Goal: Check status: Check status

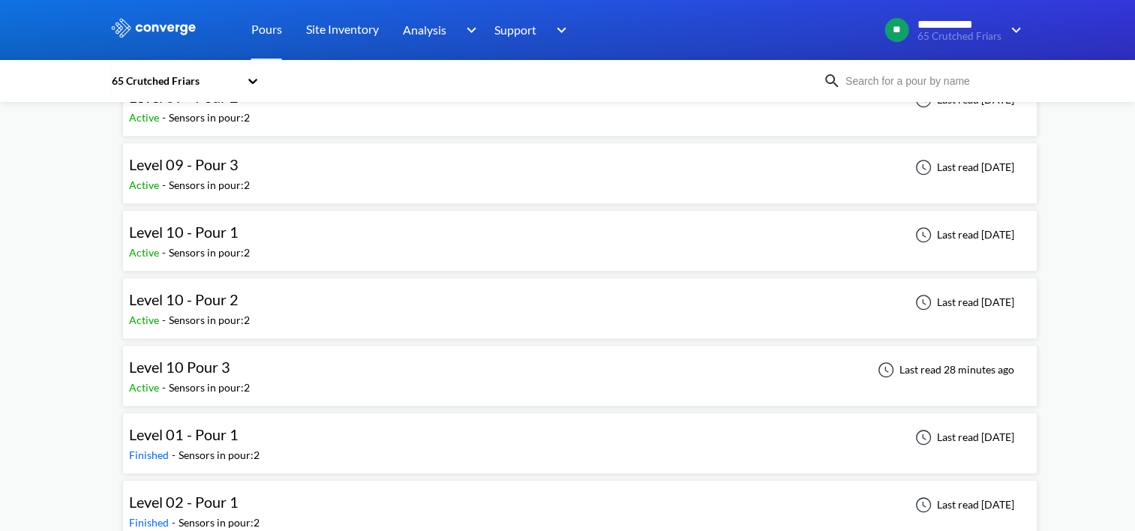
scroll to position [1426, 0]
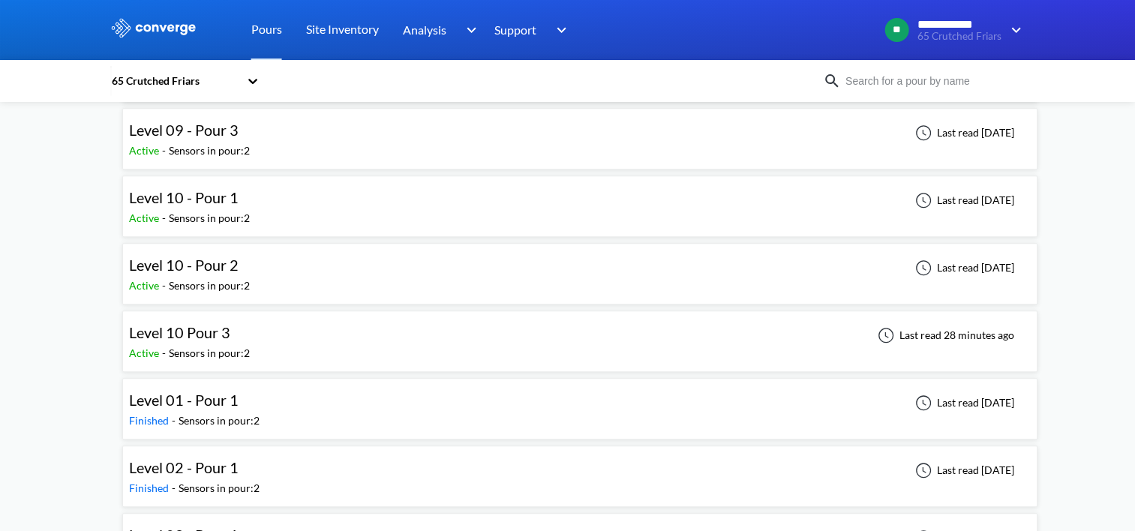
click at [348, 336] on div "Level 10 Pour 3 Active - Sensors in pour: 2 Last read 28 minutes ago" at bounding box center [580, 341] width 902 height 48
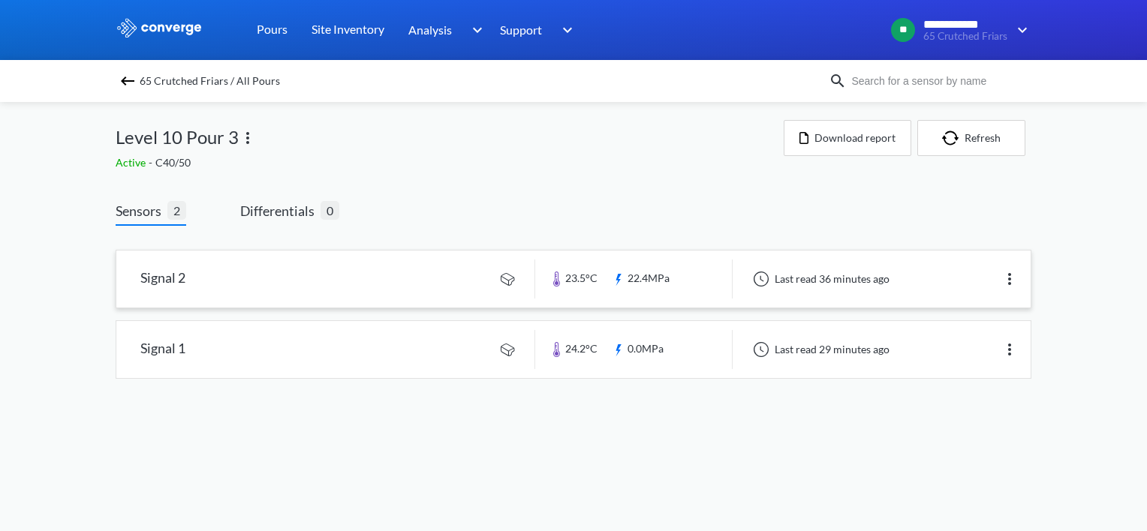
click at [999, 285] on link at bounding box center [573, 279] width 914 height 57
click at [450, 359] on link at bounding box center [573, 349] width 914 height 57
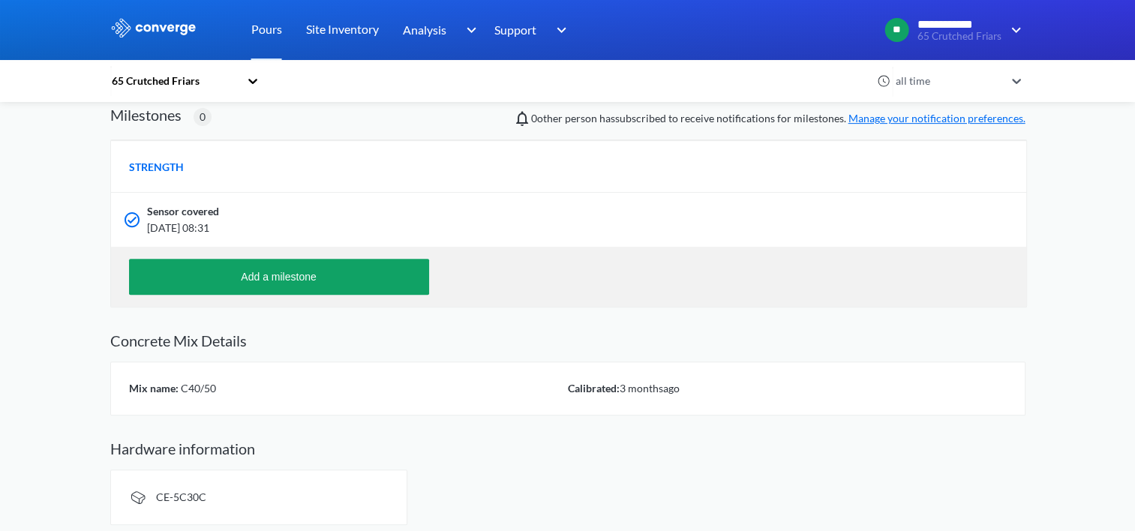
scroll to position [498, 0]
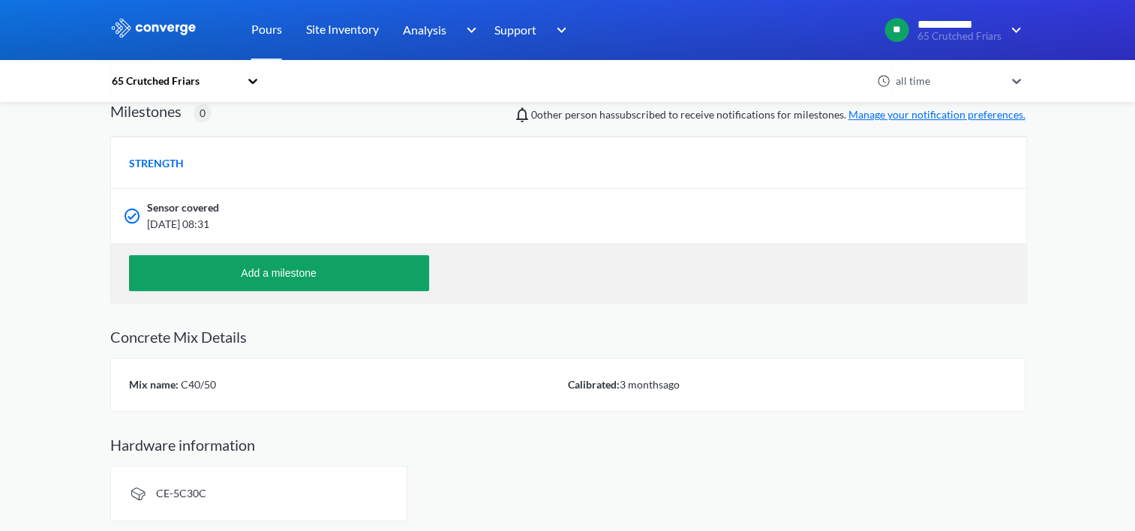
click at [237, 225] on span "[DATE] 08:31" at bounding box center [487, 224] width 680 height 17
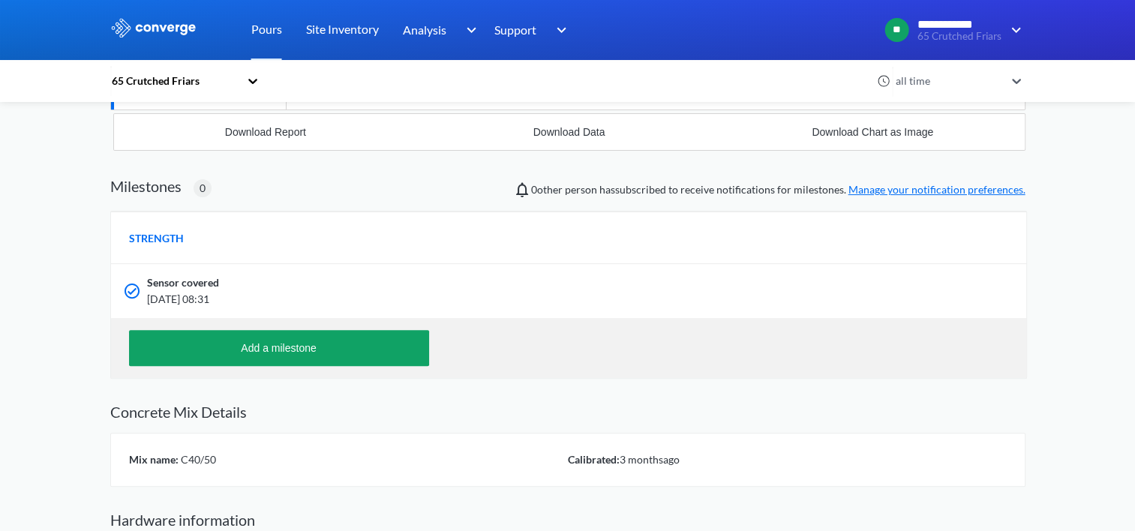
click at [174, 283] on span "Sensor covered" at bounding box center [183, 283] width 72 height 17
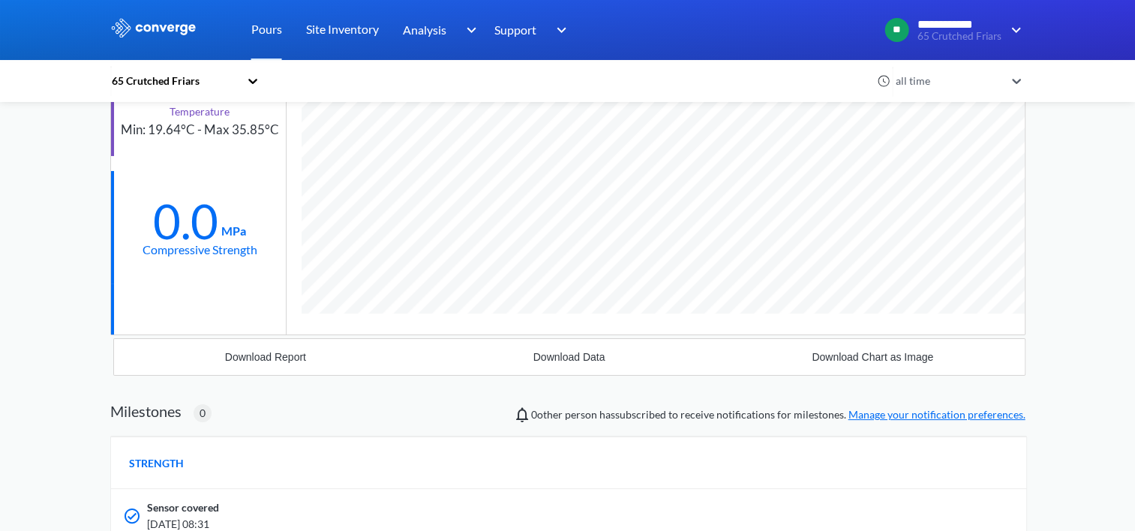
scroll to position [498, 0]
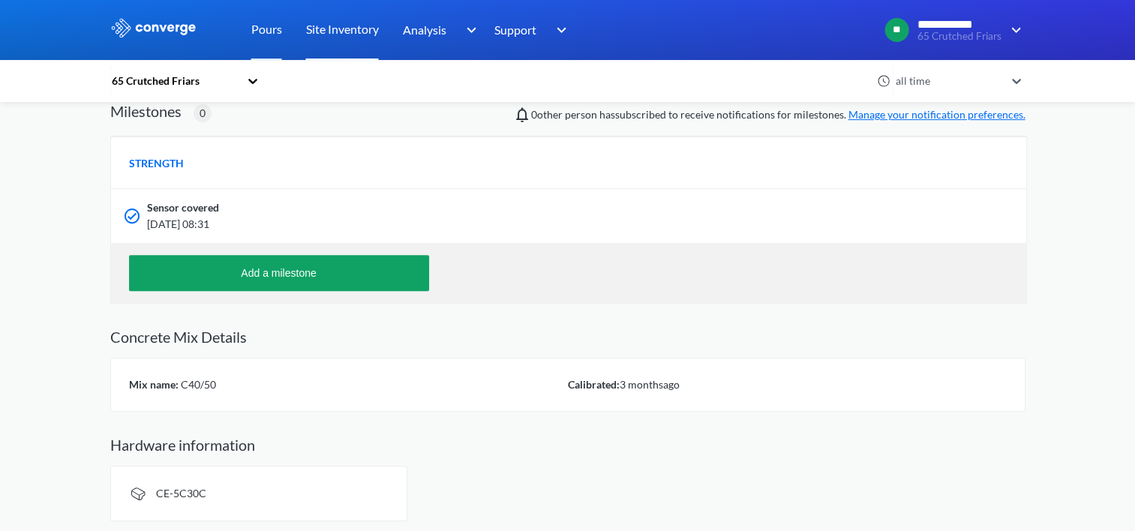
click at [357, 27] on link "Site Inventory" at bounding box center [342, 30] width 73 height 60
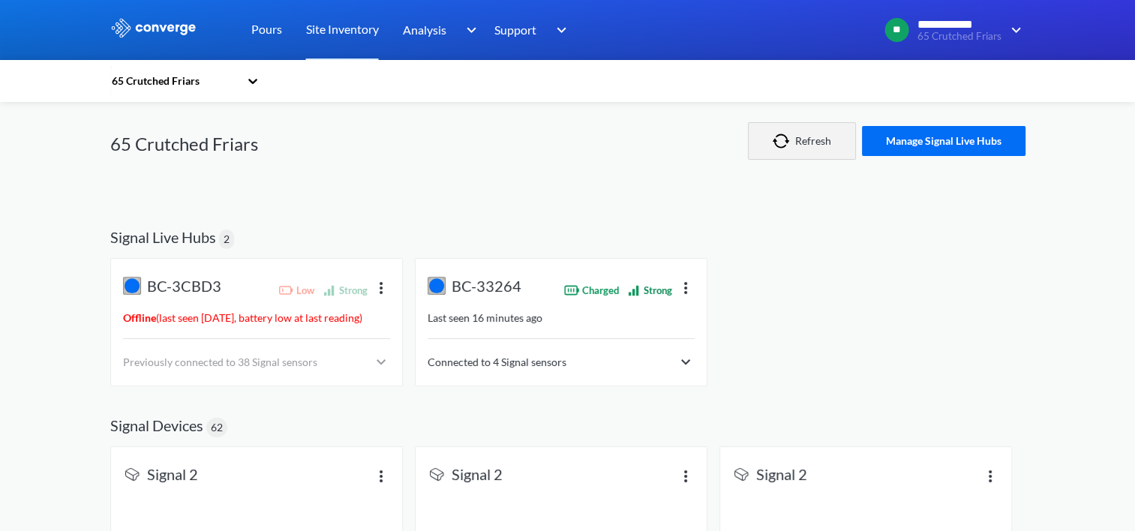
click at [788, 142] on img "button" at bounding box center [784, 141] width 23 height 15
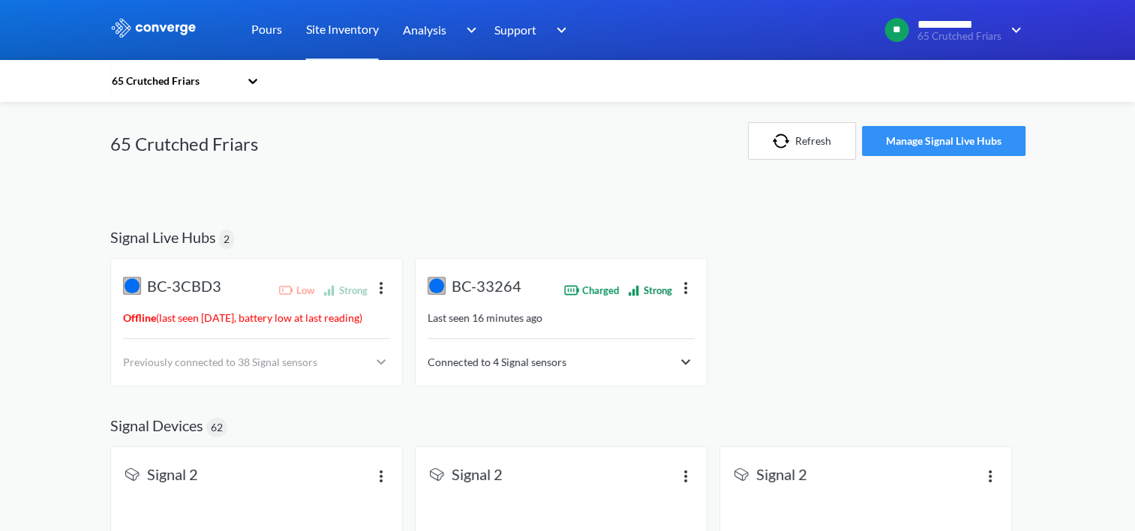
click at [925, 148] on button "Manage Signal Live Hubs" at bounding box center [944, 141] width 164 height 30
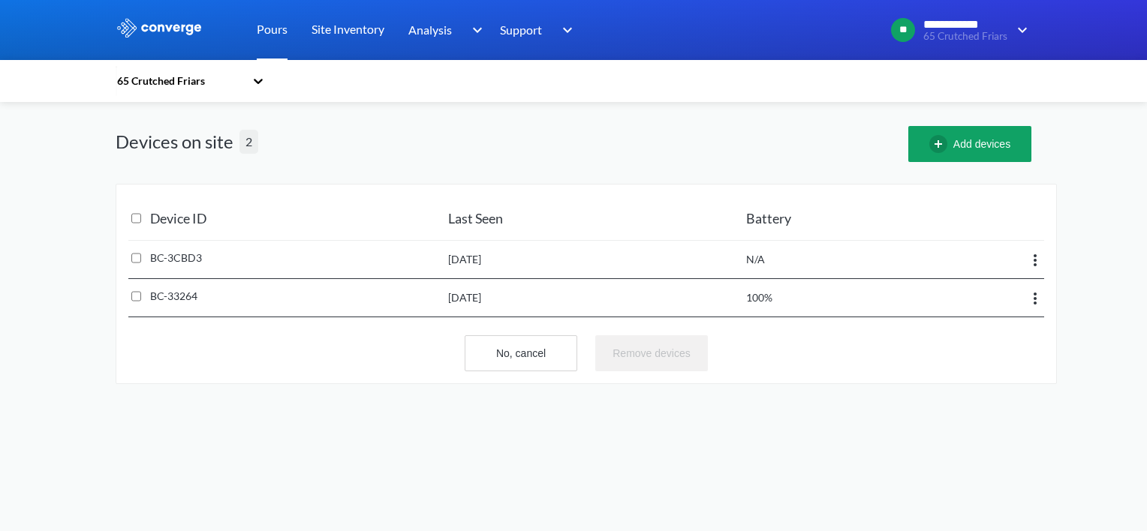
click at [283, 33] on link "Pours" at bounding box center [272, 30] width 31 height 60
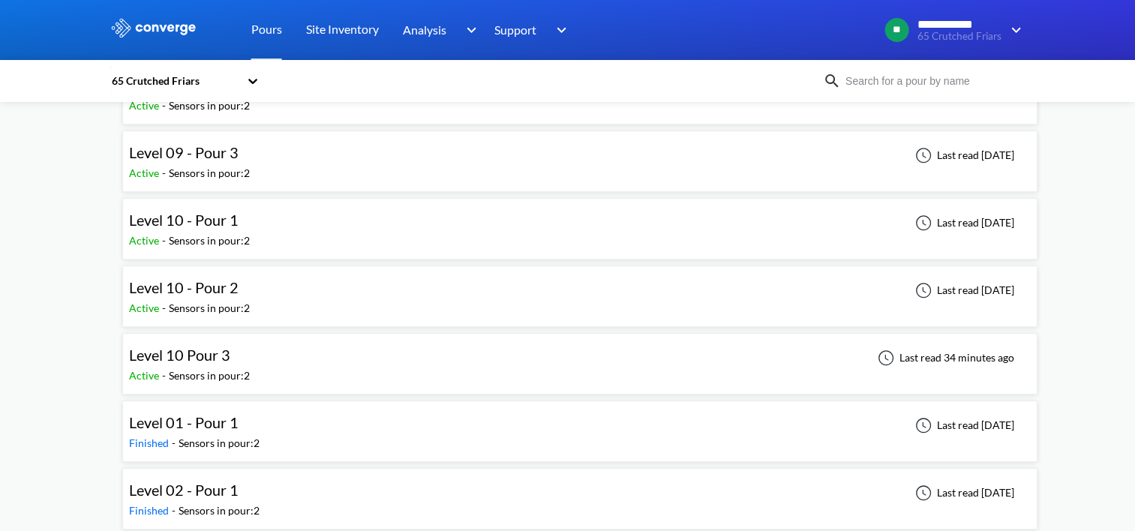
scroll to position [1426, 0]
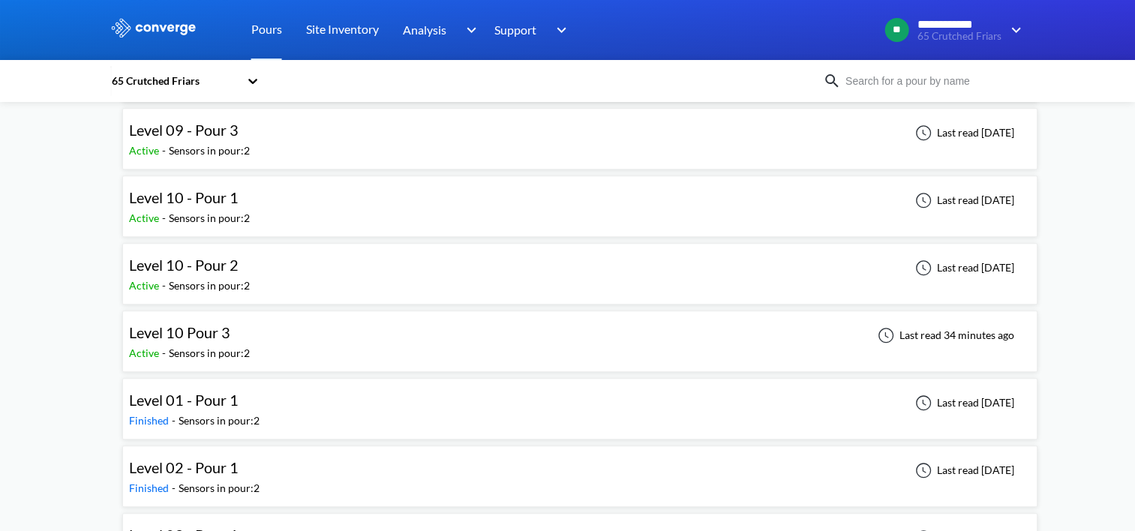
click at [323, 321] on div "Level 10 Pour 3 Active - Sensors in pour: 2 Last read 34 minutes ago" at bounding box center [580, 341] width 902 height 48
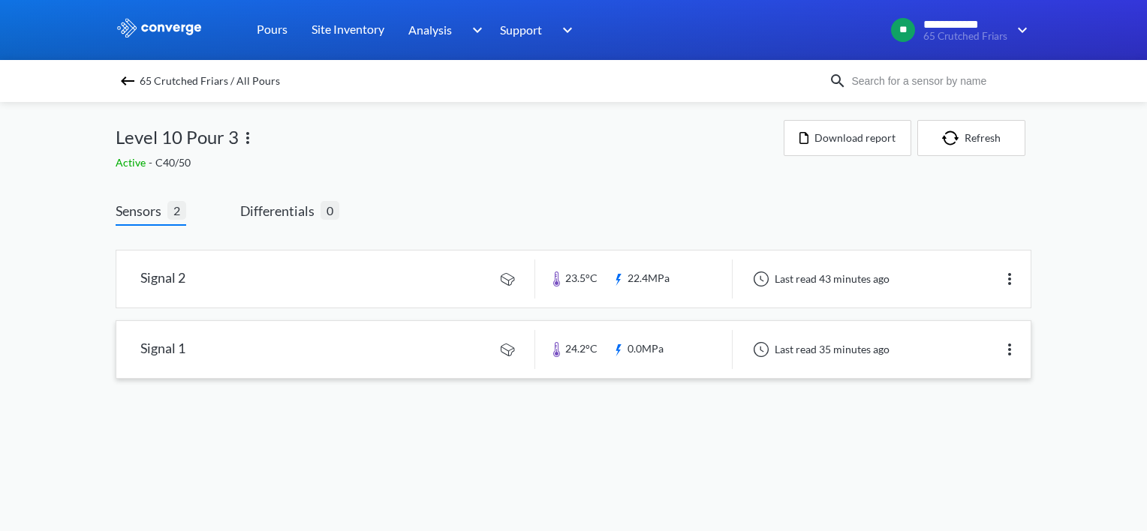
click at [1005, 351] on img at bounding box center [1009, 350] width 18 height 18
click at [988, 348] on div "Edit" at bounding box center [970, 349] width 96 height 29
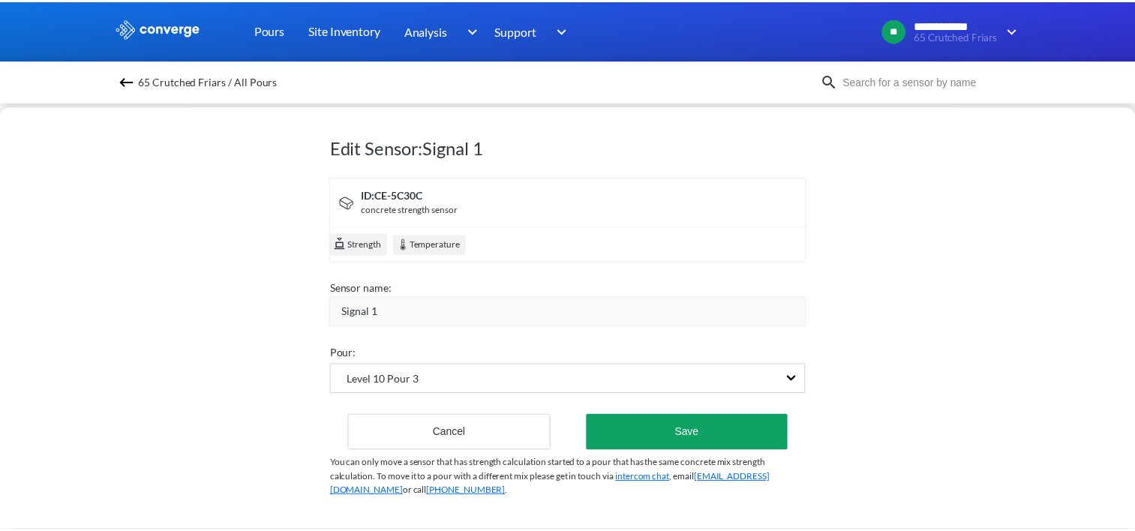
scroll to position [24, 0]
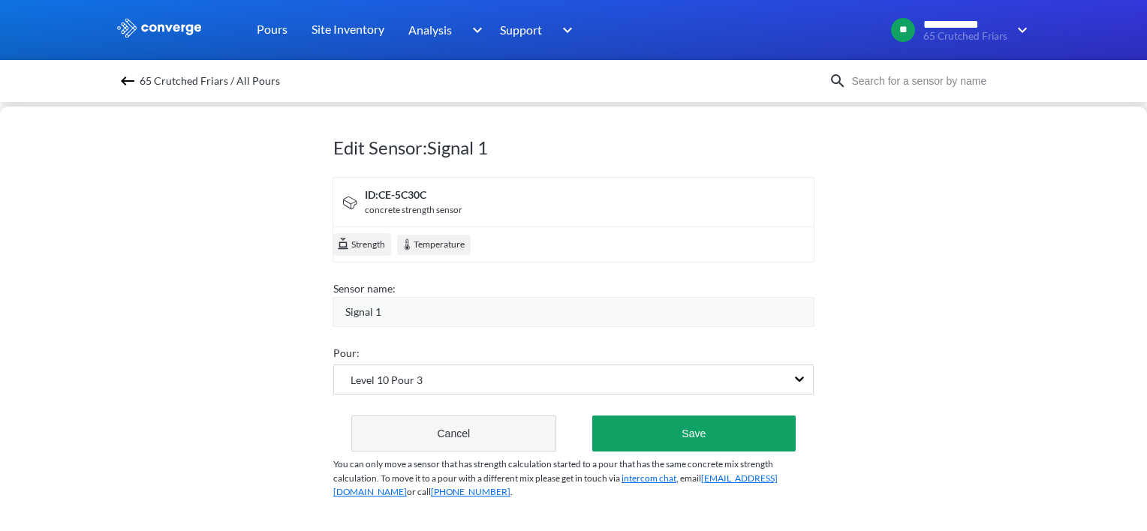
click at [421, 430] on button "Cancel" at bounding box center [453, 434] width 205 height 36
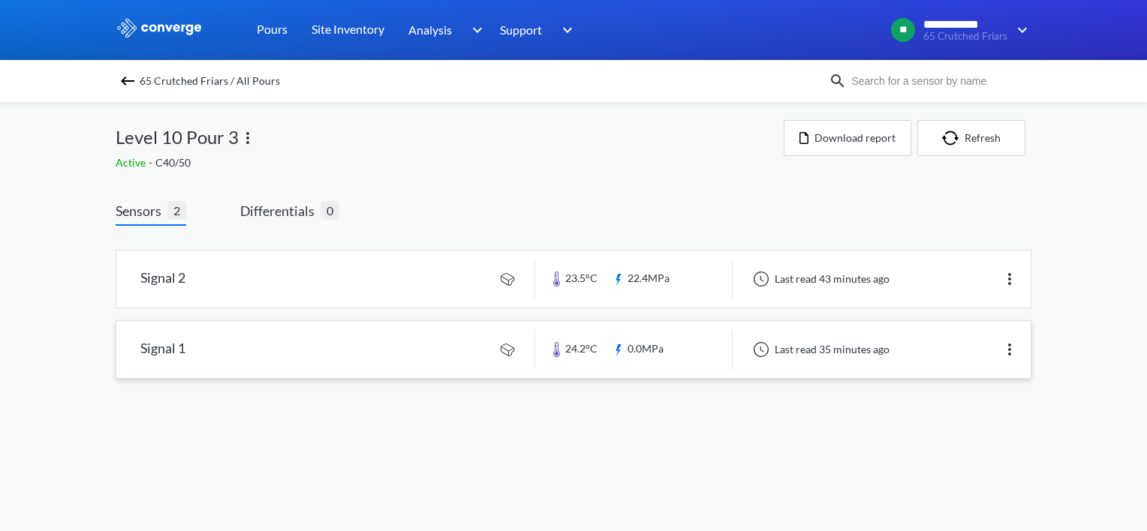
click at [460, 347] on link at bounding box center [573, 349] width 914 height 57
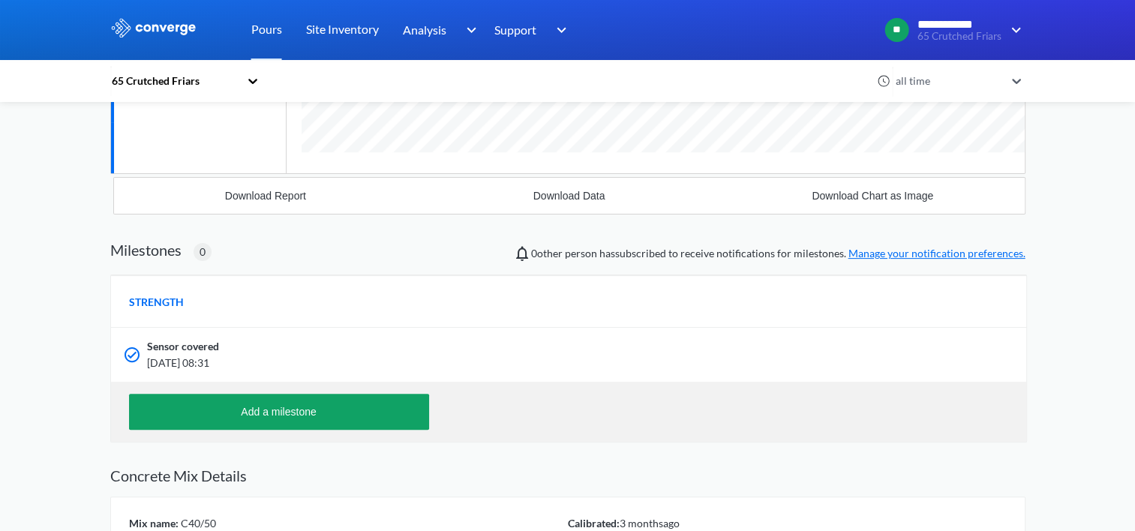
scroll to position [375, 0]
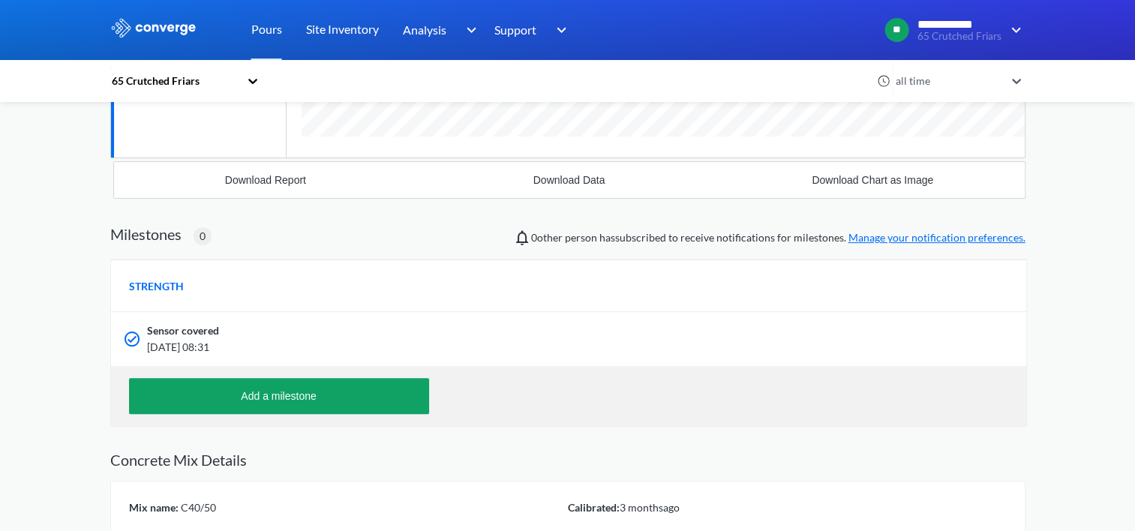
click at [194, 336] on span "Sensor covered" at bounding box center [183, 331] width 72 height 17
click at [134, 339] on div at bounding box center [132, 339] width 18 height 18
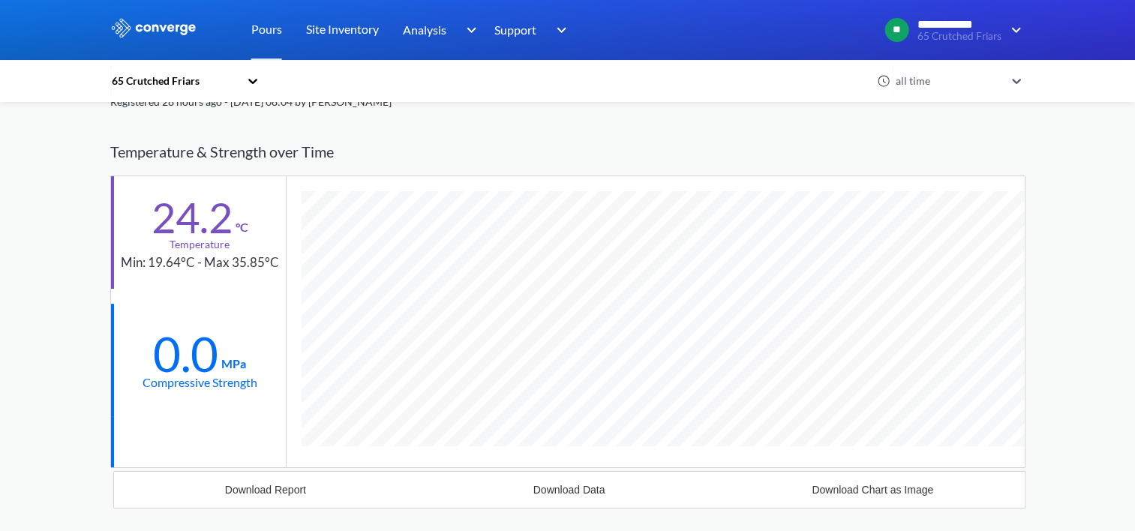
scroll to position [48, 0]
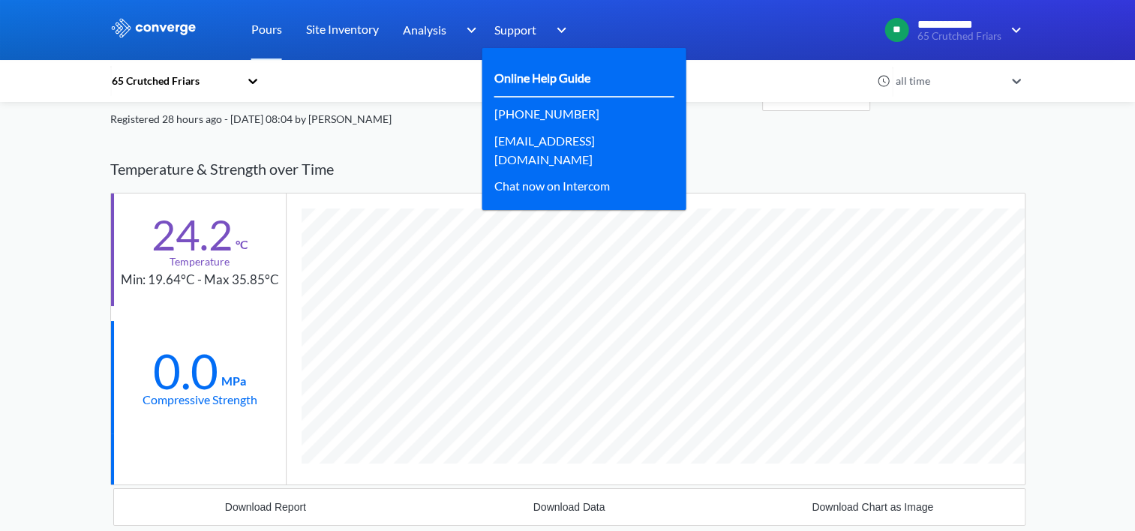
click at [532, 75] on link "Online Help Guide" at bounding box center [543, 77] width 96 height 19
click at [503, 31] on span "Support" at bounding box center [516, 29] width 42 height 19
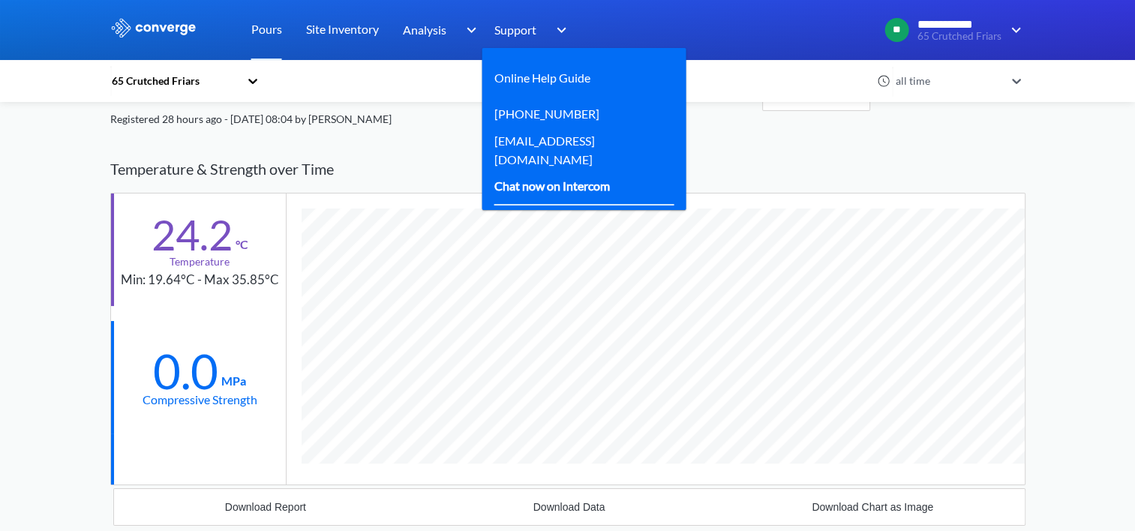
click at [540, 182] on div "Chat now on Intercom" at bounding box center [553, 185] width 116 height 19
click at [597, 191] on div "Chat now on Intercom" at bounding box center [553, 185] width 116 height 19
click at [587, 190] on div "Chat now on Intercom" at bounding box center [553, 185] width 116 height 19
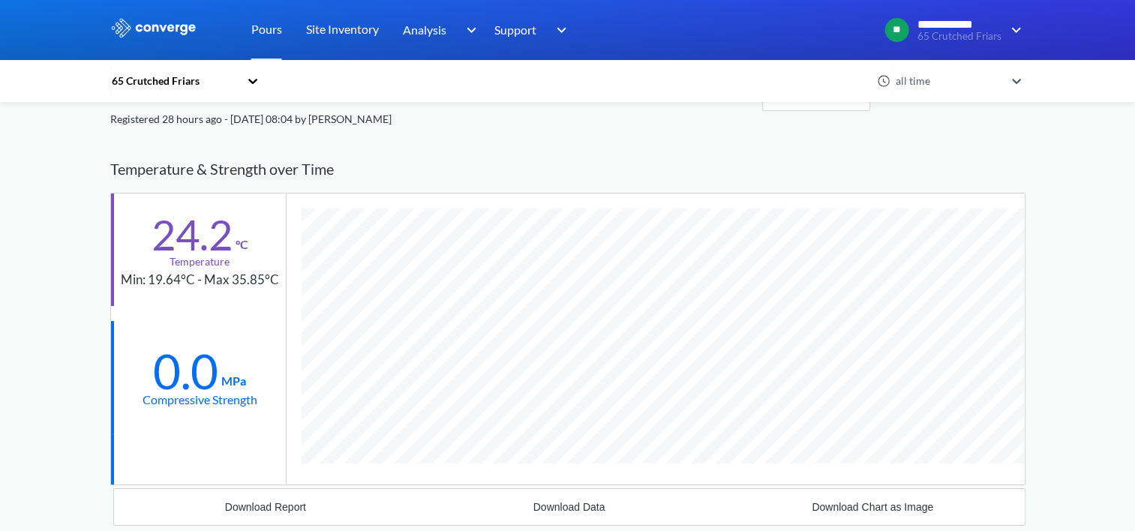
scroll to position [0, 0]
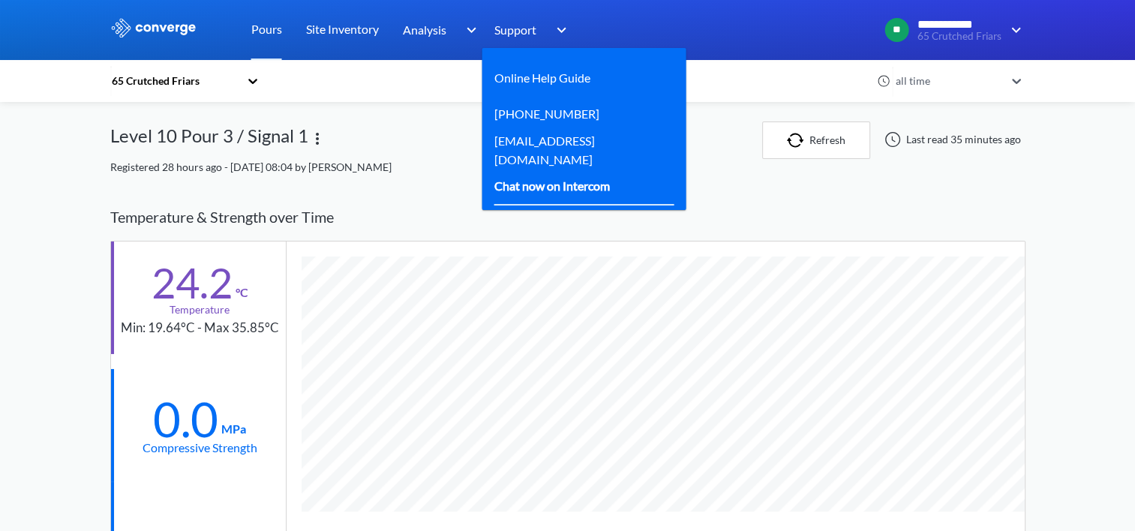
click at [531, 173] on div "Chat now on Intercom" at bounding box center [585, 187] width 180 height 38
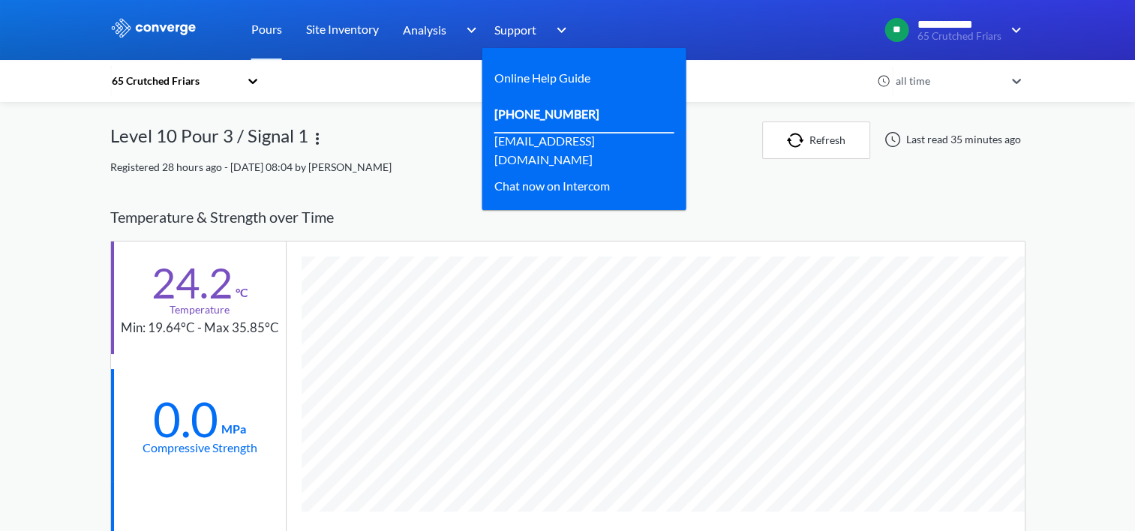
click at [597, 120] on div "[PHONE_NUMBER]" at bounding box center [553, 113] width 117 height 19
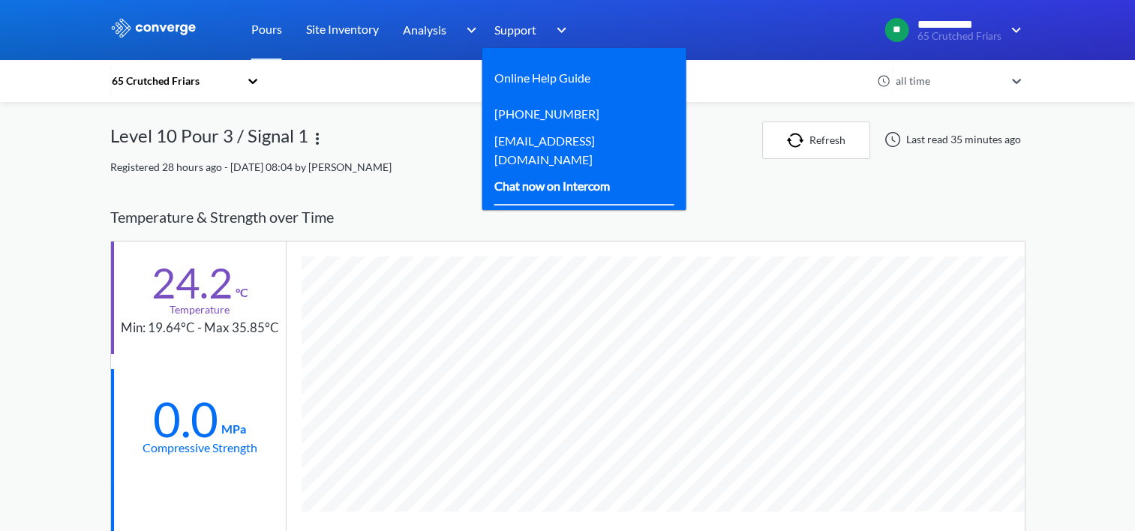
click at [519, 179] on div "Chat now on Intercom" at bounding box center [553, 185] width 116 height 19
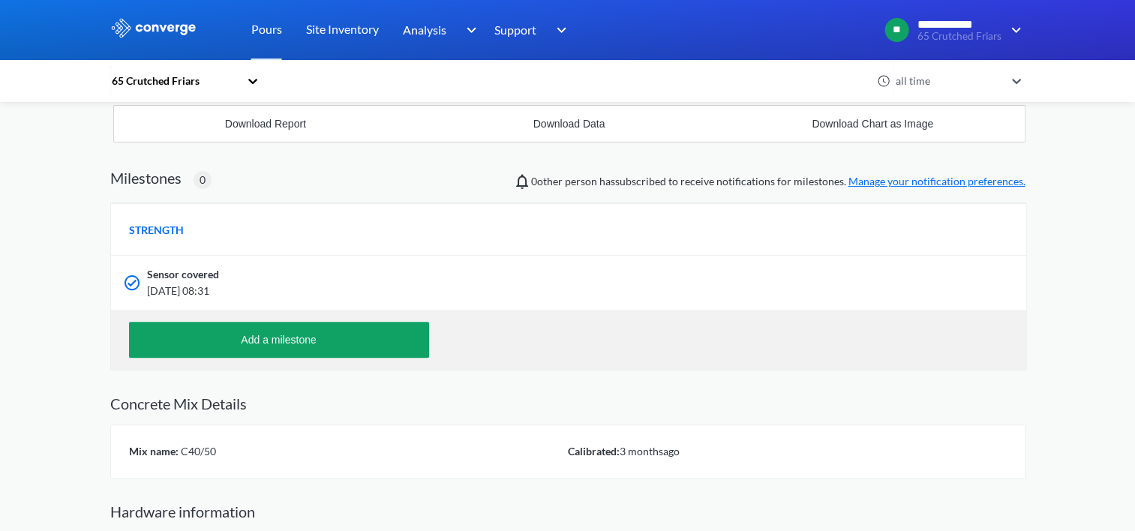
scroll to position [498, 0]
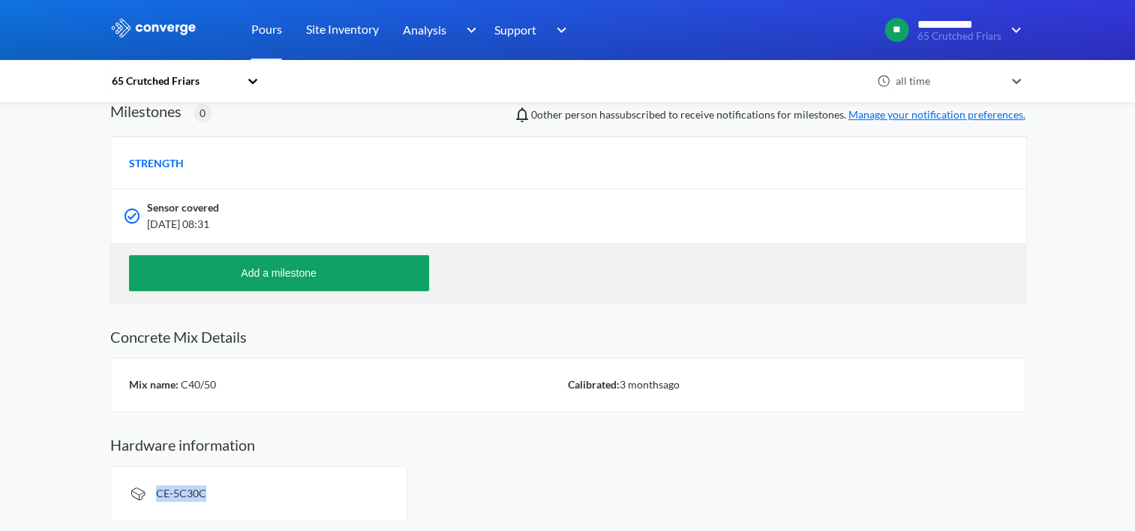
drag, startPoint x: 211, startPoint y: 495, endPoint x: 152, endPoint y: 494, distance: 58.5
click at [152, 494] on div "CE-5C30C" at bounding box center [258, 494] width 297 height 56
copy span "CE-5C30C"
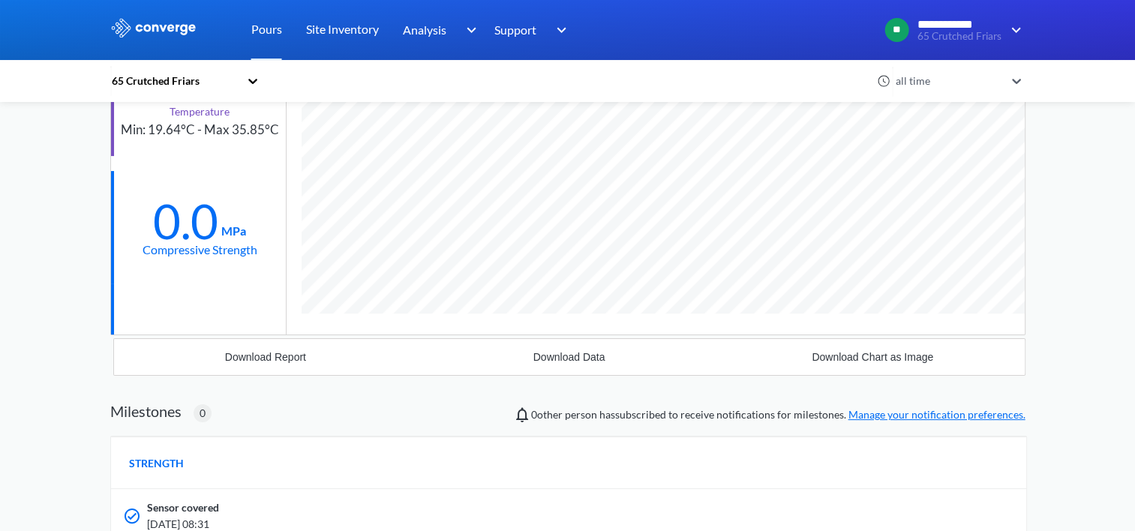
scroll to position [348, 0]
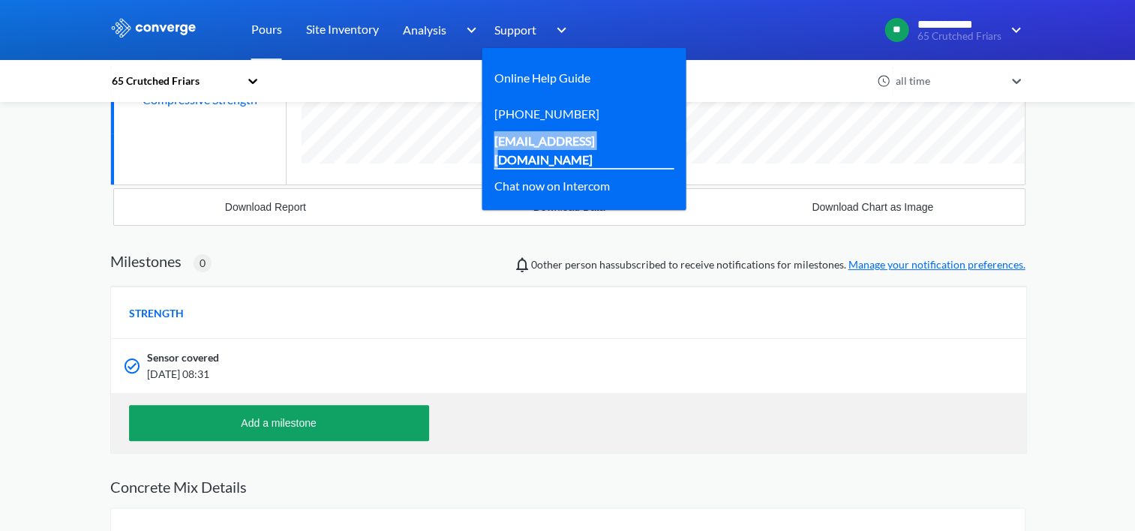
drag, startPoint x: 599, startPoint y: 150, endPoint x: 495, endPoint y: 153, distance: 103.6
click at [495, 153] on div "[EMAIL_ADDRESS][DOMAIN_NAME]" at bounding box center [585, 150] width 180 height 38
copy link "[EMAIL_ADDRESS][DOMAIN_NAME]"
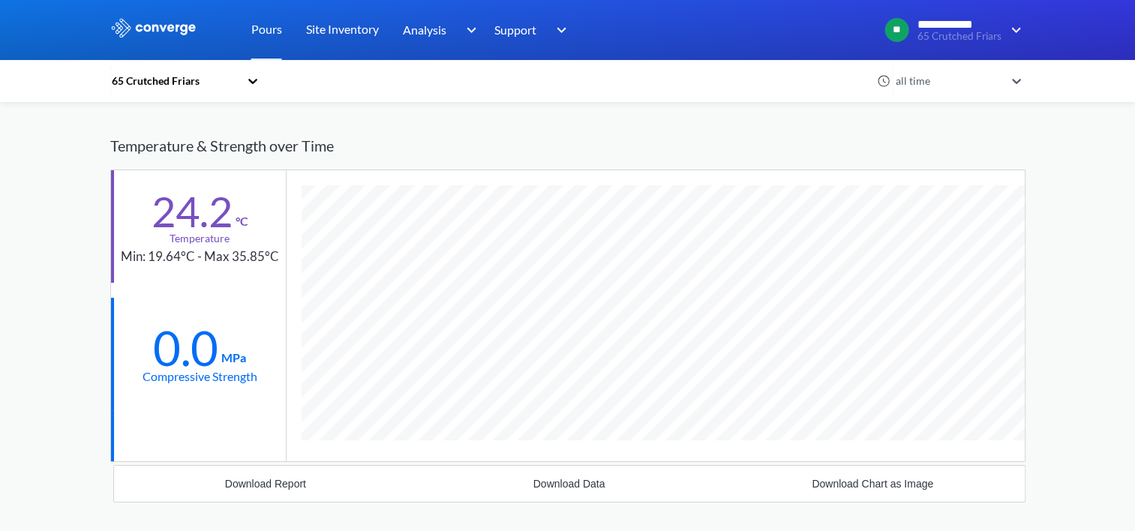
scroll to position [0, 0]
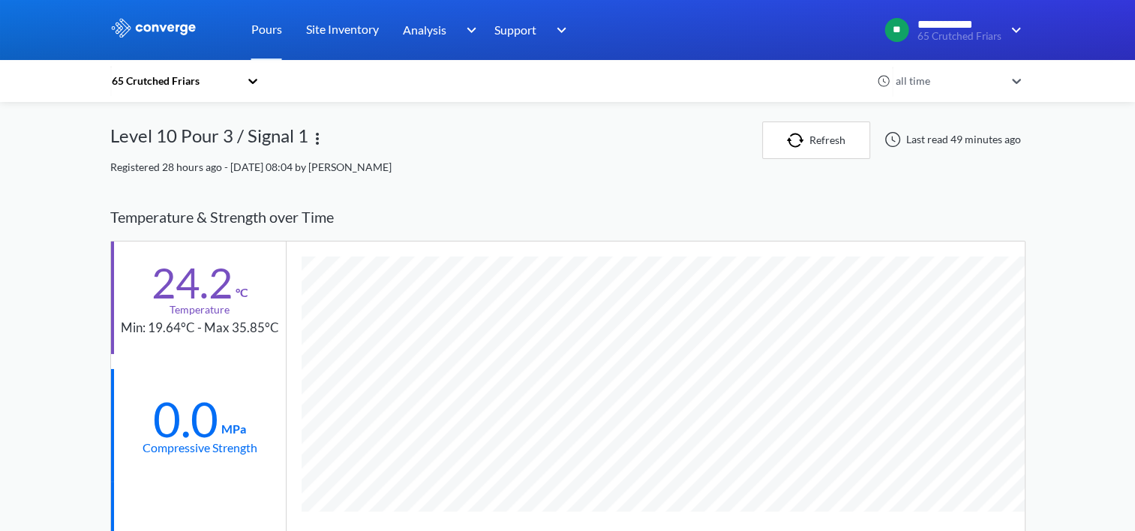
scroll to position [897, 916]
click at [846, 137] on button "Refresh" at bounding box center [816, 141] width 108 height 38
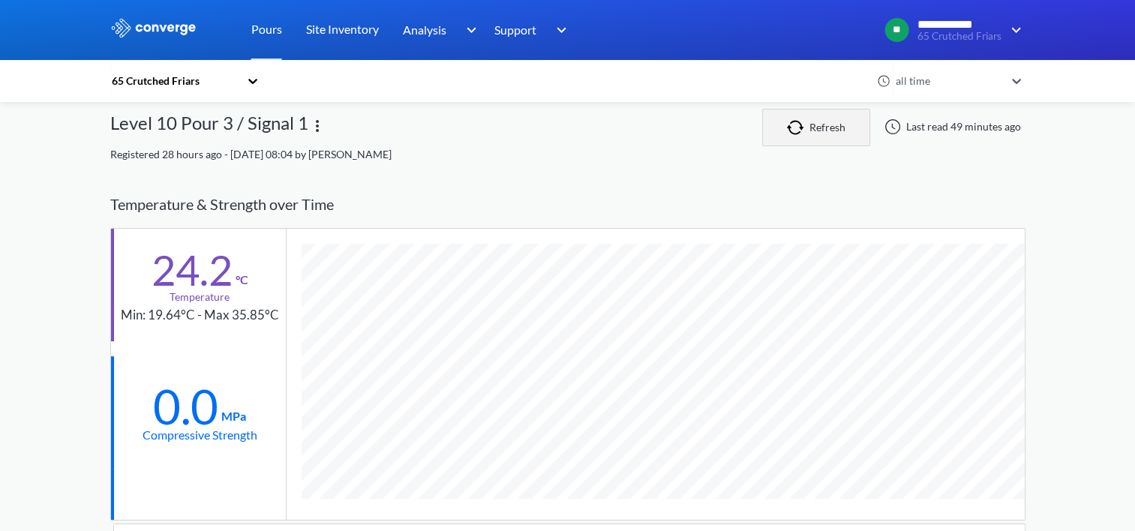
scroll to position [0, 0]
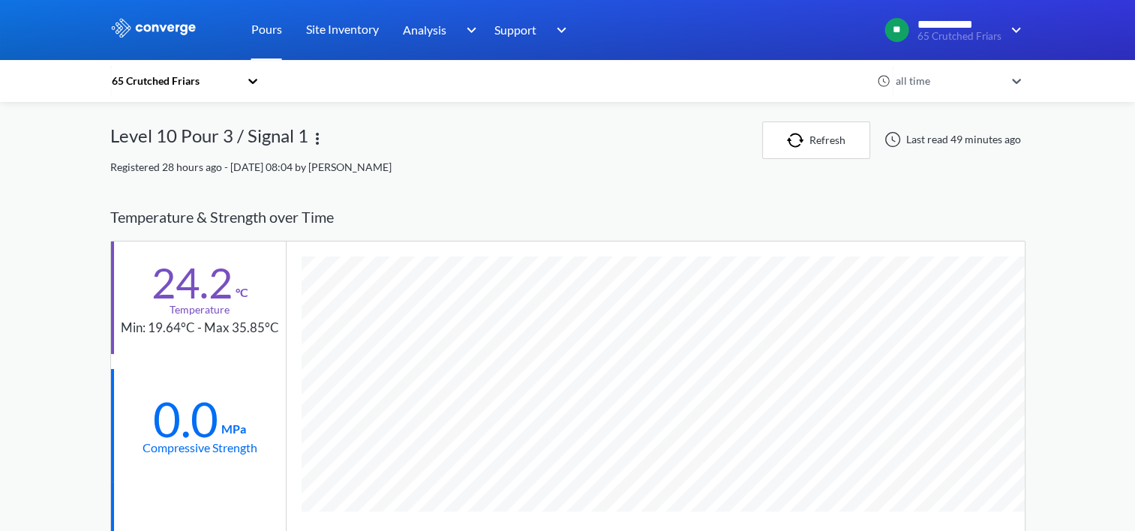
click at [279, 25] on link "Pours" at bounding box center [266, 30] width 31 height 60
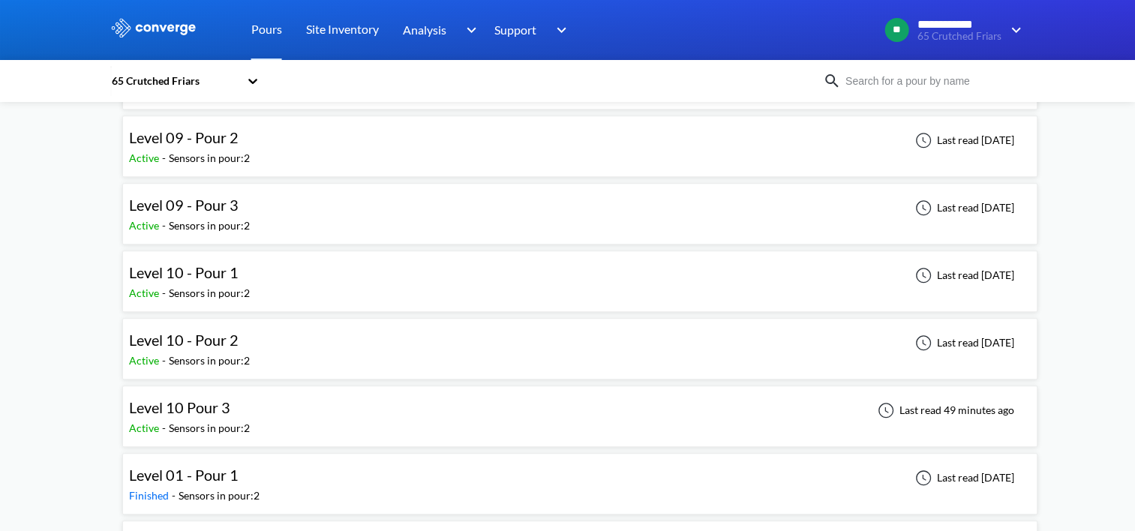
scroll to position [1426, 0]
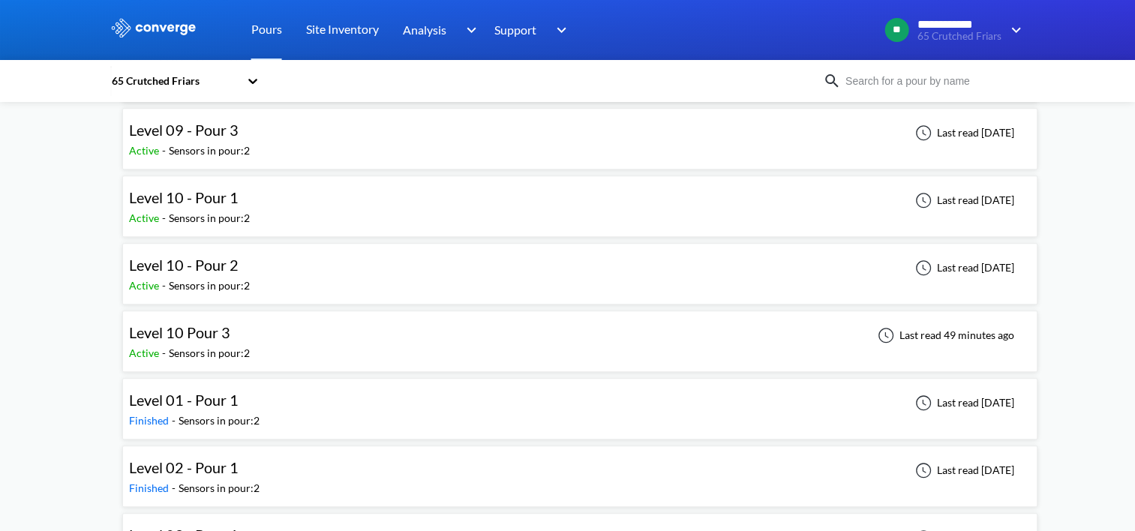
click at [297, 335] on div "Level 10 Pour 3 Active - Sensors in pour: 2 Last read 49 minutes ago" at bounding box center [580, 341] width 902 height 48
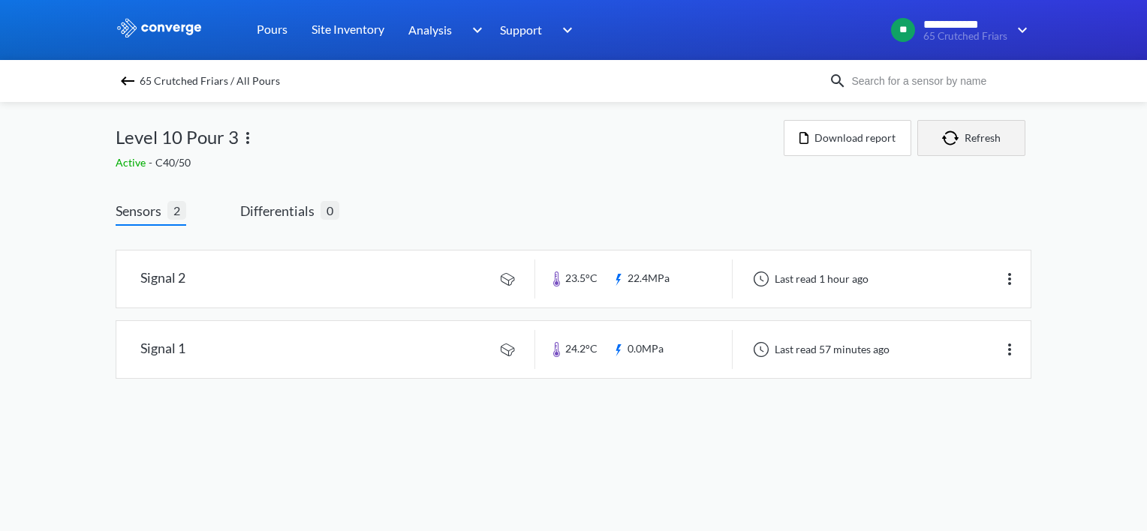
click at [953, 138] on img "button" at bounding box center [953, 138] width 23 height 15
click at [963, 138] on img "button" at bounding box center [953, 138] width 23 height 15
click at [958, 144] on img "button" at bounding box center [953, 138] width 23 height 15
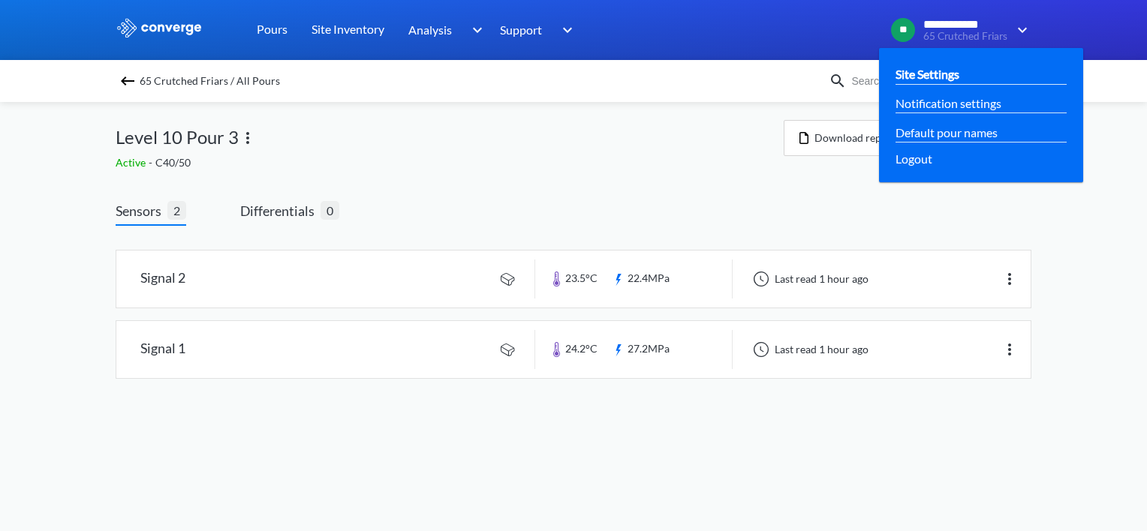
click at [916, 72] on link "Site Settings" at bounding box center [927, 74] width 64 height 19
